Goal: Task Accomplishment & Management: Use online tool/utility

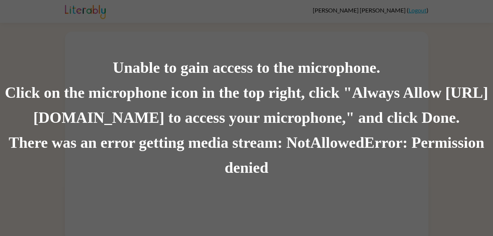
click at [64, 24] on div "Unable to gain access to the microphone. Click on the microphone icon in the to…" at bounding box center [246, 118] width 493 height 236
click at [54, 74] on div "Unable to gain access to the microphone." at bounding box center [246, 67] width 493 height 25
click at [481, 35] on div "Unable to gain access to the microphone. Click on the microphone icon in the to…" at bounding box center [246, 118] width 493 height 236
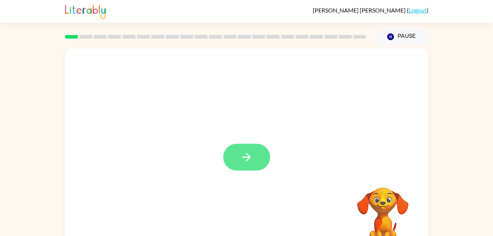
click at [257, 155] on button "button" at bounding box center [246, 156] width 47 height 27
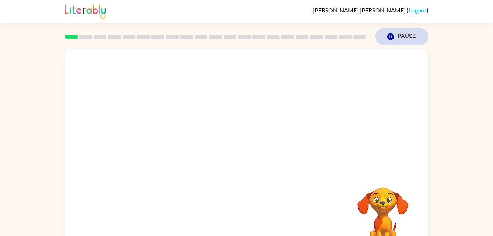
click at [414, 34] on button "Pause Pause" at bounding box center [401, 36] width 53 height 17
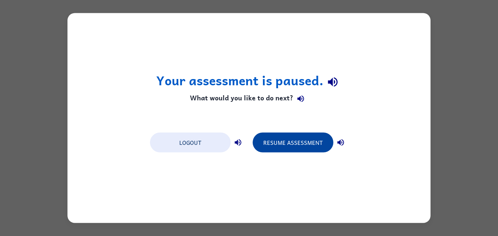
click at [295, 142] on button "Resume Assessment" at bounding box center [293, 142] width 81 height 20
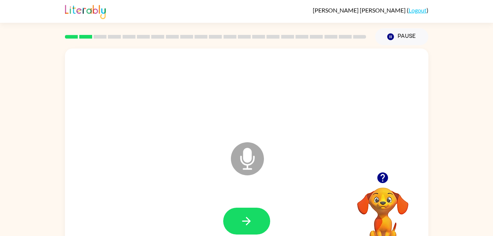
click at [251, 160] on icon "Microphone The Microphone is here when it is your turn to talk" at bounding box center [284, 167] width 110 height 55
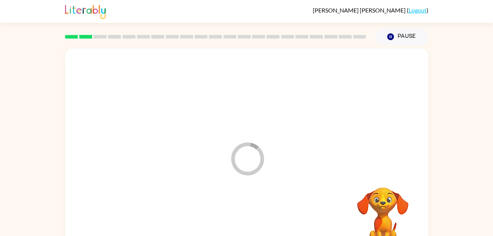
click at [243, 222] on div at bounding box center [246, 221] width 349 height 60
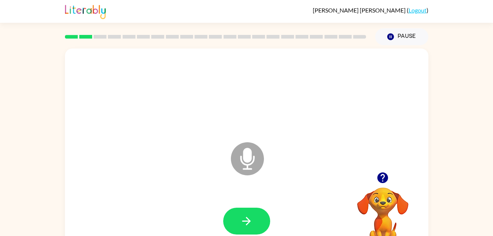
click at [244, 160] on icon "Microphone The Microphone is here when it is your turn to talk" at bounding box center [284, 167] width 110 height 55
click at [242, 225] on icon "button" at bounding box center [246, 220] width 13 height 13
click at [401, 37] on button "Pause Pause" at bounding box center [401, 36] width 53 height 17
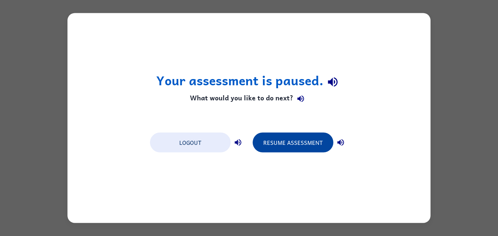
click at [266, 145] on button "Resume Assessment" at bounding box center [293, 142] width 81 height 20
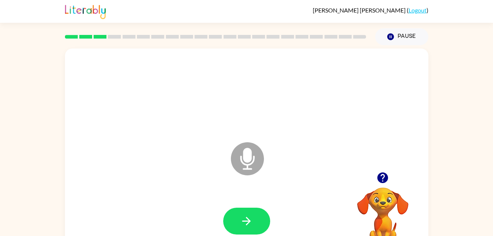
click at [390, 173] on button "button" at bounding box center [382, 177] width 19 height 19
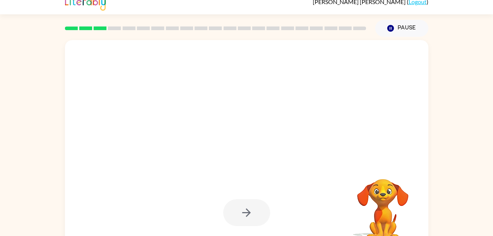
scroll to position [9, 0]
click at [378, 210] on video "Your browser must support playing .mp4 files to use Literably. Please try using…" at bounding box center [382, 203] width 73 height 73
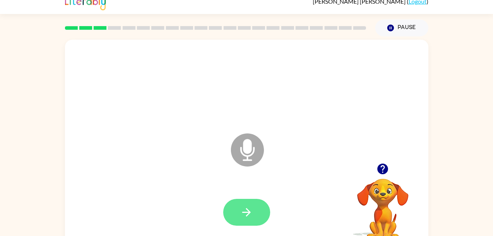
click at [248, 206] on icon "button" at bounding box center [246, 211] width 13 height 13
click at [246, 210] on icon "button" at bounding box center [246, 211] width 13 height 13
click at [237, 211] on button "button" at bounding box center [246, 212] width 47 height 27
click at [248, 206] on icon "button" at bounding box center [246, 211] width 13 height 13
click at [256, 208] on button "button" at bounding box center [246, 212] width 47 height 27
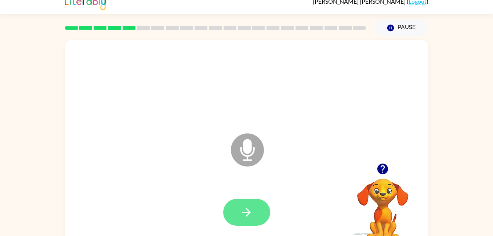
click at [238, 203] on button "button" at bounding box center [246, 212] width 47 height 27
click at [251, 212] on icon "button" at bounding box center [246, 211] width 13 height 13
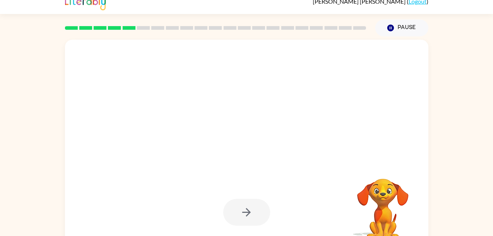
click at [386, 200] on video "Your browser must support playing .mp4 files to use Literably. Please try using…" at bounding box center [382, 203] width 73 height 73
click at [385, 202] on video "Your browser must support playing .mp4 files to use Literably. Please try using…" at bounding box center [382, 203] width 73 height 73
click at [383, 194] on video "Your browser must support playing .mp4 files to use Literably. Please try using…" at bounding box center [382, 203] width 73 height 73
click at [379, 187] on video "Your browser must support playing .mp4 files to use Literably. Please try using…" at bounding box center [382, 203] width 73 height 73
click at [247, 212] on div at bounding box center [246, 212] width 47 height 27
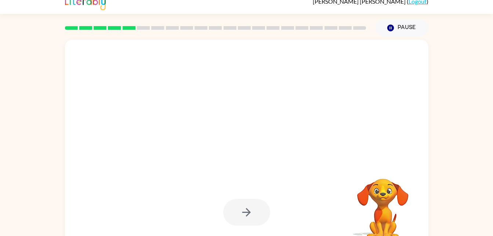
click at [242, 208] on div at bounding box center [246, 212] width 47 height 27
click at [241, 208] on div at bounding box center [246, 212] width 47 height 27
click at [390, 205] on video "Your browser must support playing .mp4 files to use Literably. Please try using…" at bounding box center [382, 203] width 73 height 73
click at [381, 192] on video "Your browser must support playing .mp4 files to use Literably. Please try using…" at bounding box center [382, 203] width 73 height 73
click at [248, 221] on div at bounding box center [246, 212] width 47 height 27
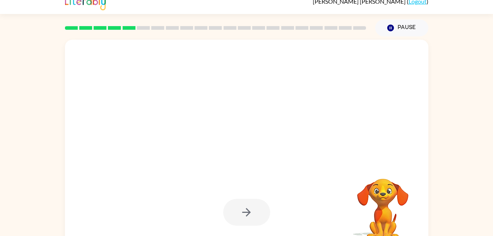
click at [138, 34] on div at bounding box center [216, 28] width 310 height 26
click at [99, 25] on div at bounding box center [216, 28] width 310 height 26
click at [246, 215] on div at bounding box center [246, 212] width 47 height 27
click at [248, 211] on div at bounding box center [246, 212] width 47 height 27
click at [391, 27] on icon "button" at bounding box center [390, 28] width 7 height 7
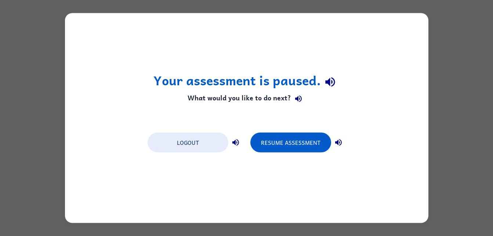
scroll to position [0, 0]
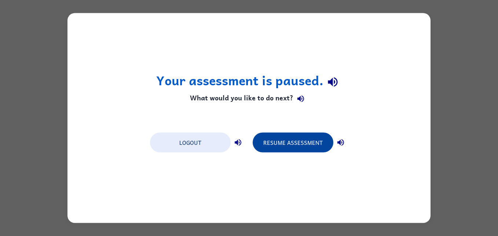
click at [291, 143] on button "Resume Assessment" at bounding box center [293, 142] width 81 height 20
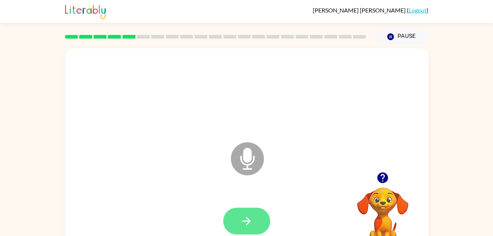
click at [252, 215] on icon "button" at bounding box center [246, 220] width 13 height 13
click at [248, 214] on button "button" at bounding box center [246, 220] width 47 height 27
click at [230, 225] on button "button" at bounding box center [246, 220] width 47 height 27
click at [229, 219] on button "button" at bounding box center [246, 220] width 47 height 27
click at [249, 221] on icon "button" at bounding box center [246, 220] width 8 height 8
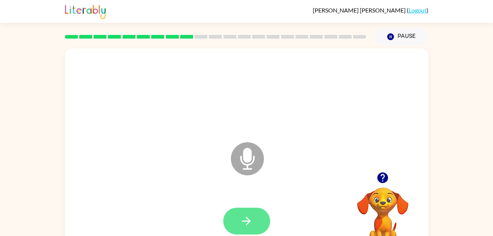
click at [248, 215] on icon "button" at bounding box center [246, 220] width 13 height 13
click at [246, 223] on icon "button" at bounding box center [246, 220] width 13 height 13
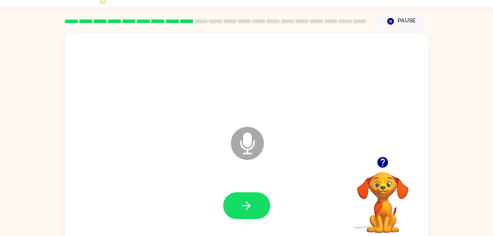
scroll to position [17, 0]
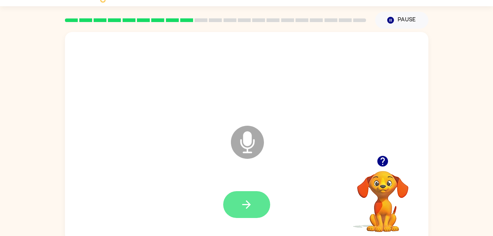
click at [246, 207] on icon "button" at bounding box center [246, 204] width 13 height 13
click at [396, 150] on div "Microphone The Microphone is here when it is your turn to talk" at bounding box center [246, 137] width 363 height 210
click at [381, 160] on icon "button" at bounding box center [382, 161] width 11 height 11
click at [381, 164] on icon "button" at bounding box center [382, 161] width 11 height 11
click at [245, 209] on icon "button" at bounding box center [246, 204] width 13 height 13
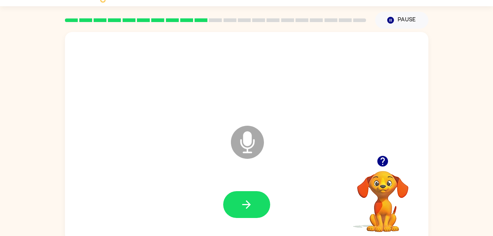
scroll to position [19, 0]
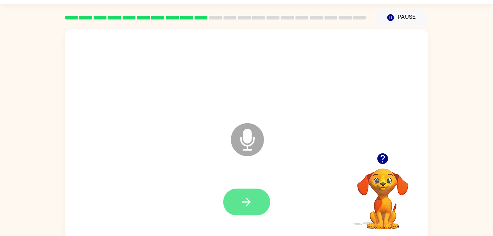
click at [249, 203] on icon "button" at bounding box center [246, 201] width 8 height 8
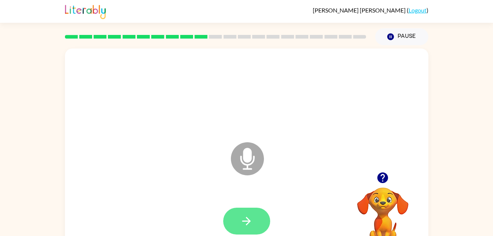
click at [251, 213] on button "button" at bounding box center [246, 220] width 47 height 27
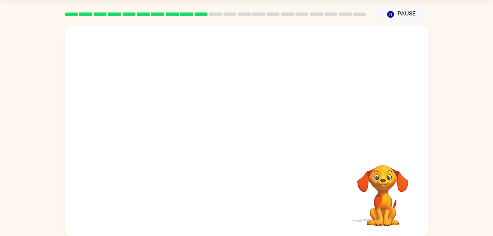
scroll to position [22, 0]
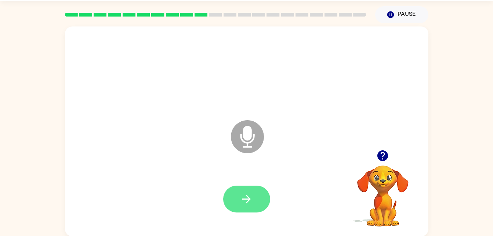
click at [241, 192] on icon "button" at bounding box center [246, 198] width 13 height 13
click at [252, 199] on icon "button" at bounding box center [246, 198] width 13 height 13
click at [10, 234] on div "Microphone The Microphone is here when it is your turn to talk Your browser mus…" at bounding box center [246, 129] width 493 height 213
click at [5, 226] on div "Microphone The Microphone is here when it is your turn to talk Your browser mus…" at bounding box center [246, 129] width 493 height 213
click at [392, 180] on video "Your browser must support playing .mp4 files to use Literably. Please try using…" at bounding box center [382, 190] width 73 height 73
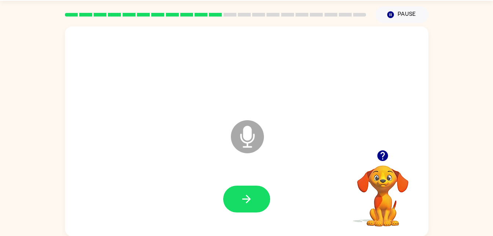
click at [377, 173] on video "Your browser must support playing .mp4 files to use Literably. Please try using…" at bounding box center [382, 190] width 73 height 73
click at [380, 182] on video "Your browser must support playing .mp4 files to use Literably. Please try using…" at bounding box center [382, 190] width 73 height 73
click at [375, 159] on button "button" at bounding box center [382, 155] width 19 height 19
click at [249, 192] on icon "button" at bounding box center [246, 198] width 13 height 13
click at [397, 20] on button "Pause Pause" at bounding box center [401, 14] width 53 height 17
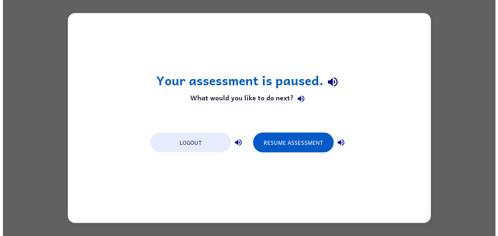
scroll to position [0, 0]
